Goal: Task Accomplishment & Management: Complete application form

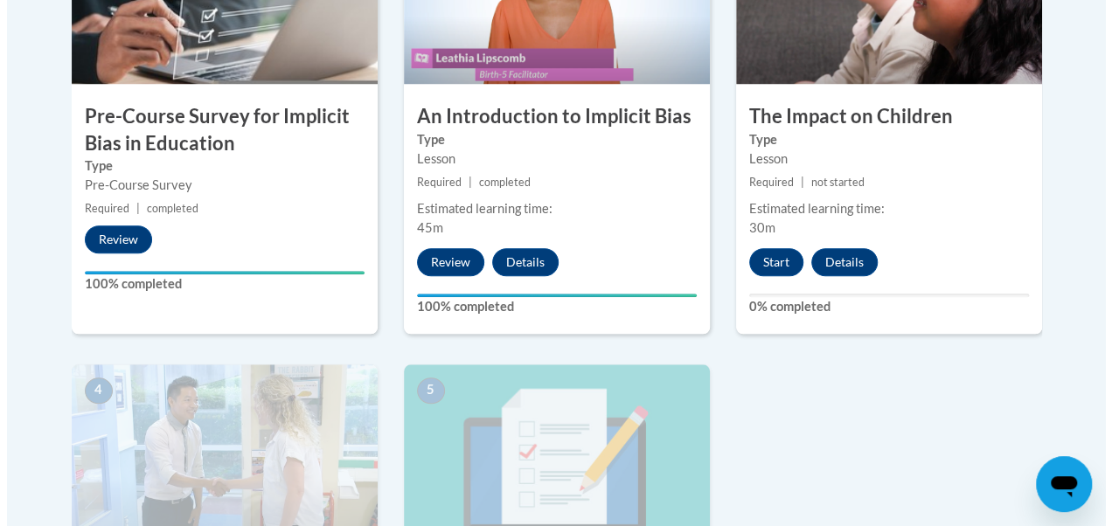
scroll to position [696, 0]
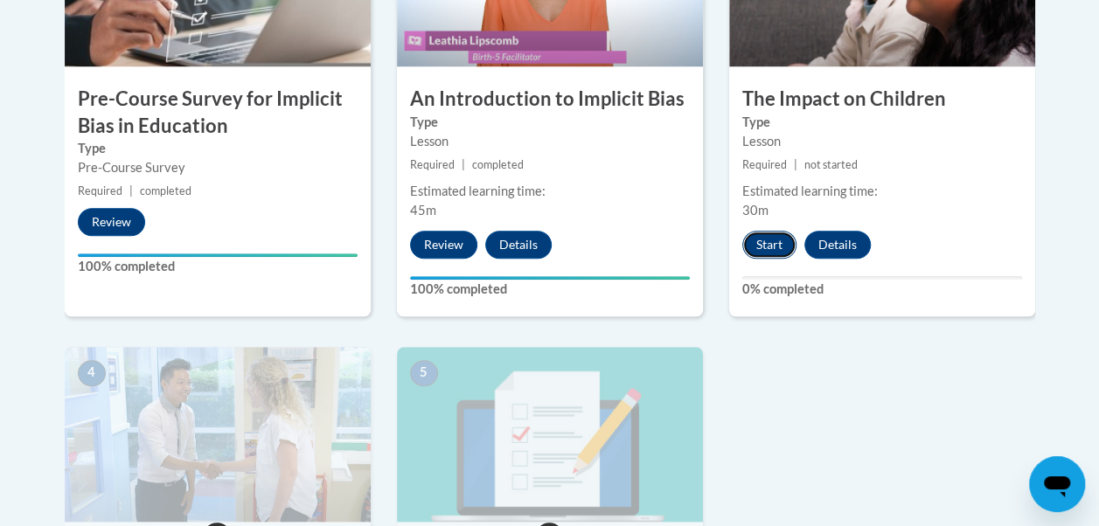
click at [776, 247] on button "Start" at bounding box center [769, 245] width 54 height 28
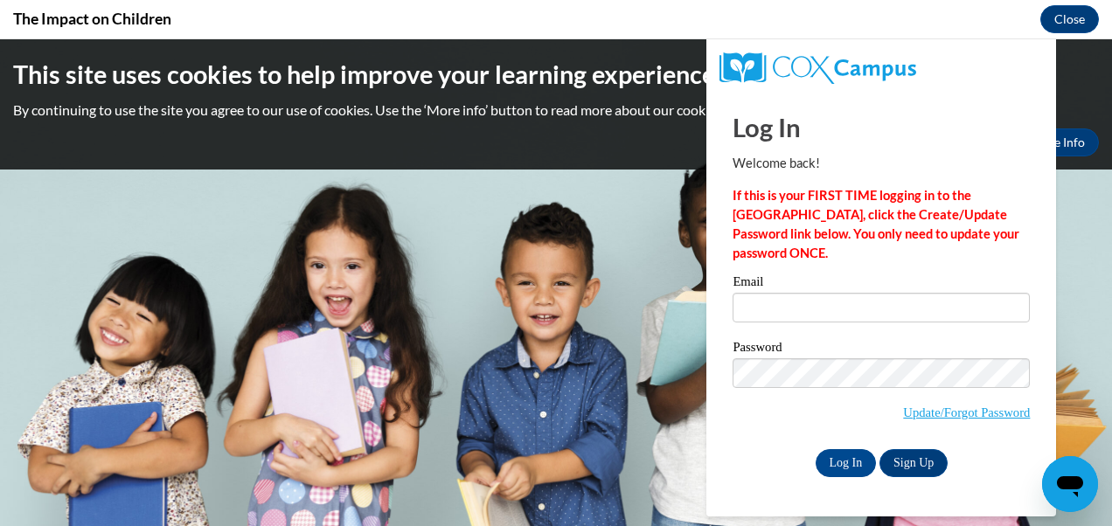
scroll to position [0, 0]
click at [837, 465] on input "Log In" at bounding box center [846, 463] width 61 height 28
type input "Bree"
click at [816, 449] on input "Log In" at bounding box center [846, 463] width 61 height 28
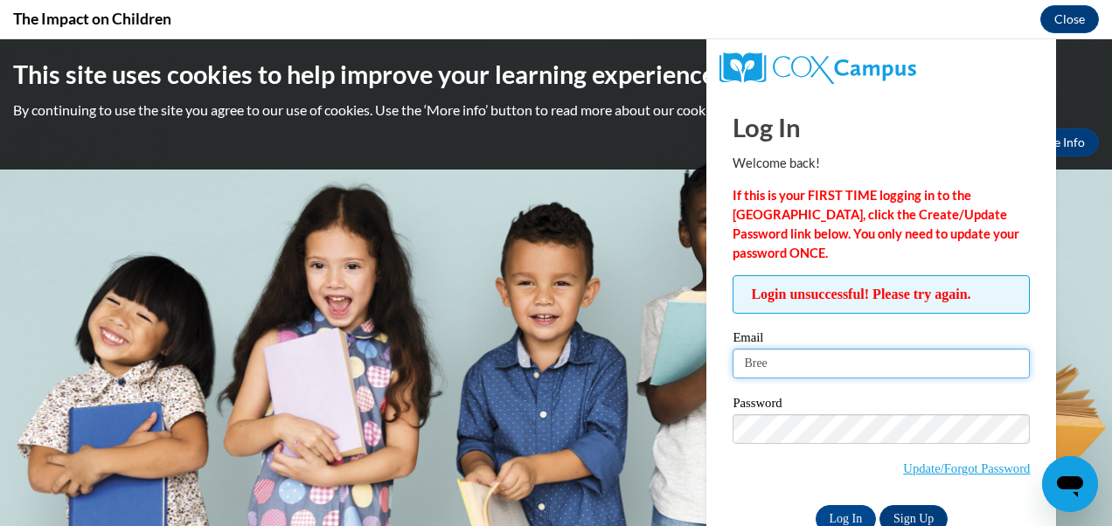
click at [778, 360] on input "Bree" at bounding box center [881, 364] width 297 height 30
type input "BreeMcLir27@hotmail.com"
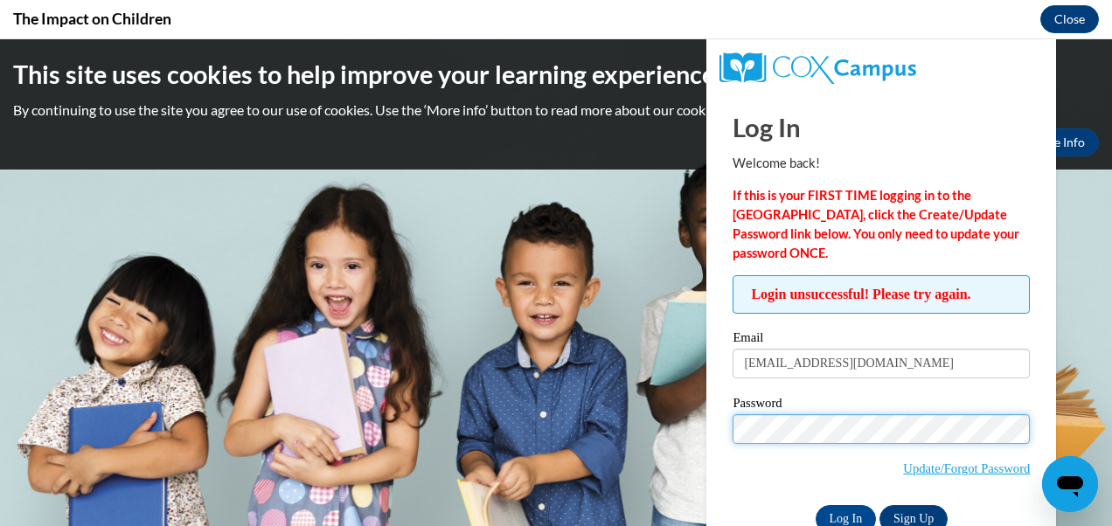
click at [816, 505] on input "Log In" at bounding box center [846, 519] width 61 height 28
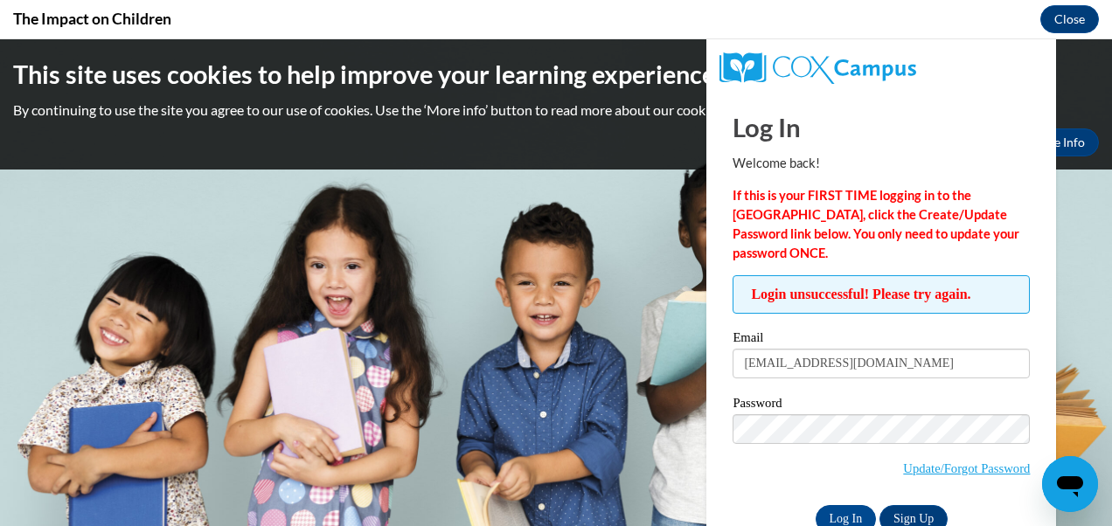
scroll to position [44, 0]
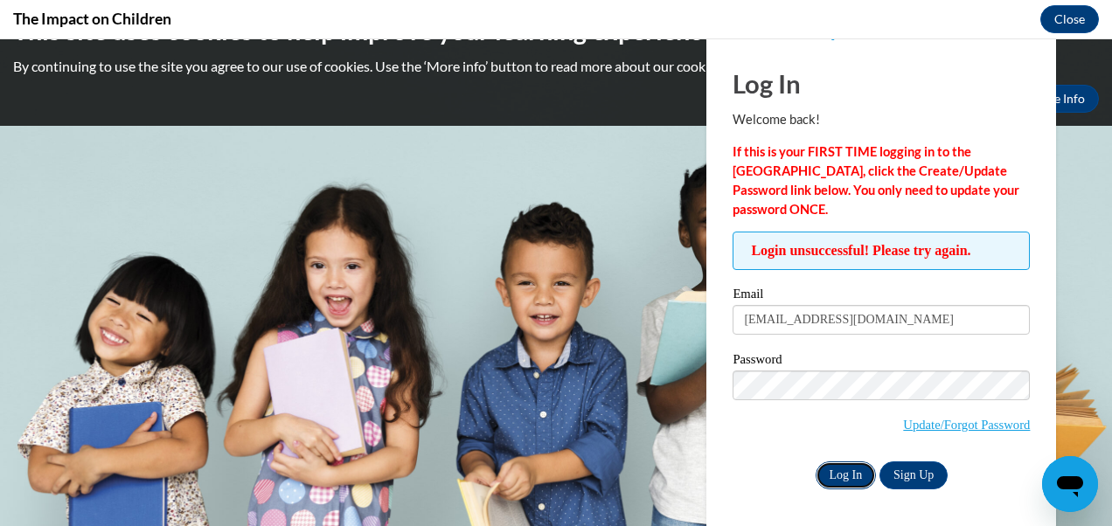
click at [841, 470] on input "Log In" at bounding box center [846, 476] width 61 height 28
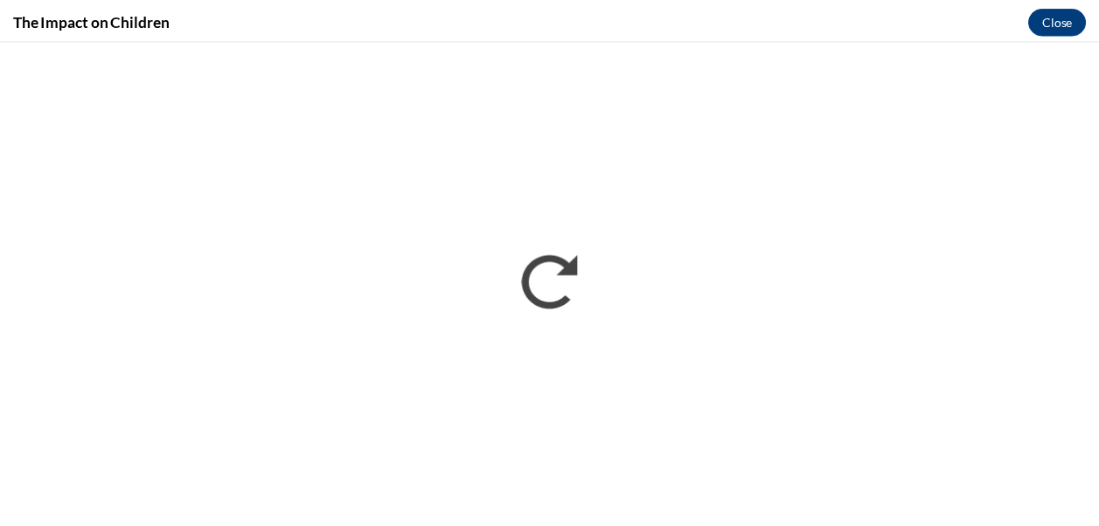
scroll to position [0, 0]
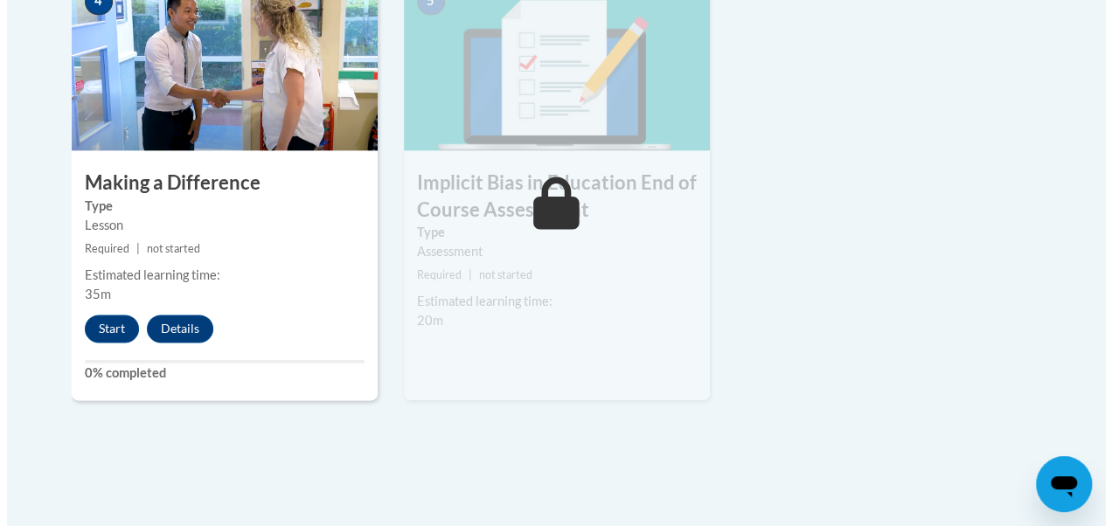
scroll to position [1070, 0]
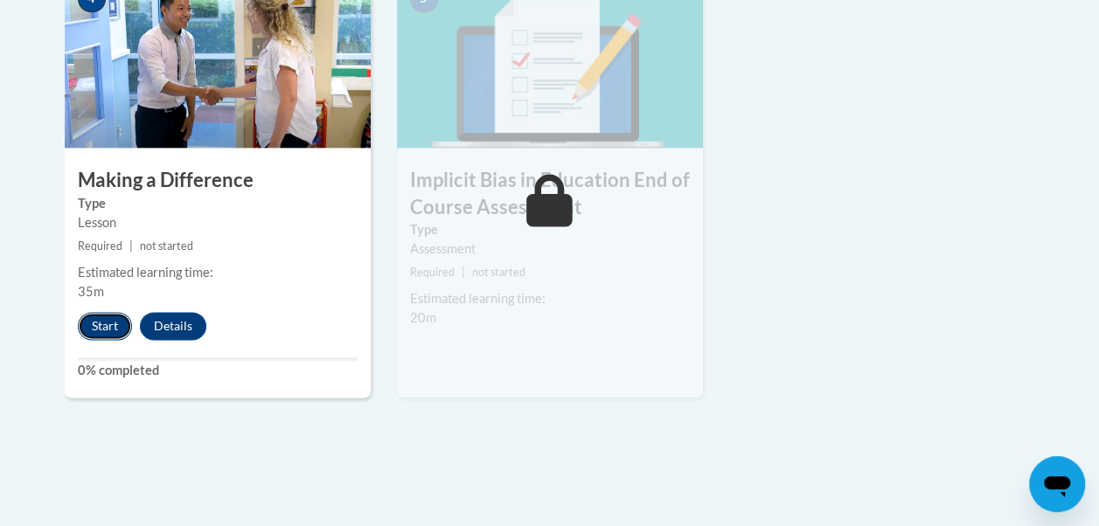
click at [98, 326] on button "Start" at bounding box center [105, 326] width 54 height 28
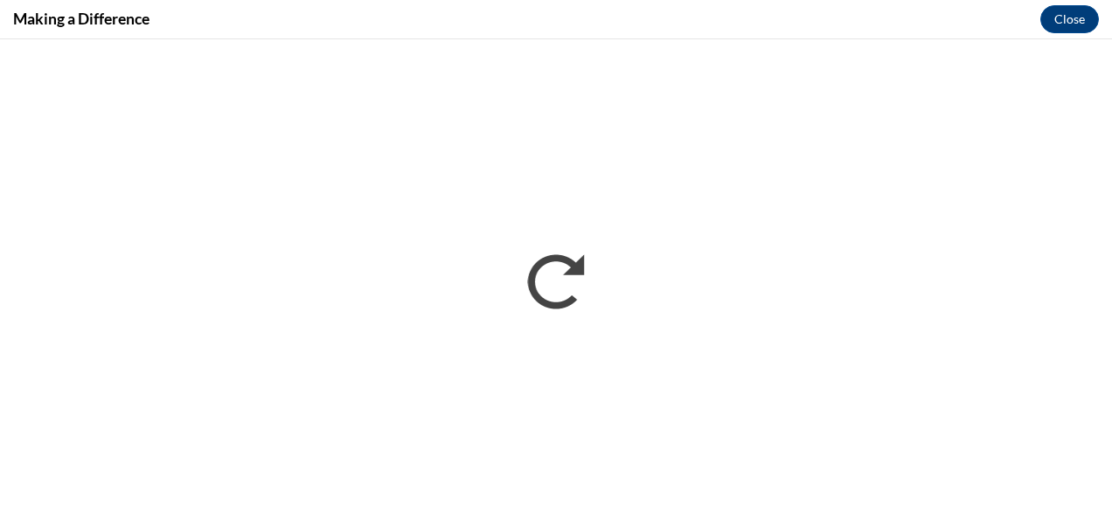
scroll to position [0, 0]
